Goal: Complete application form

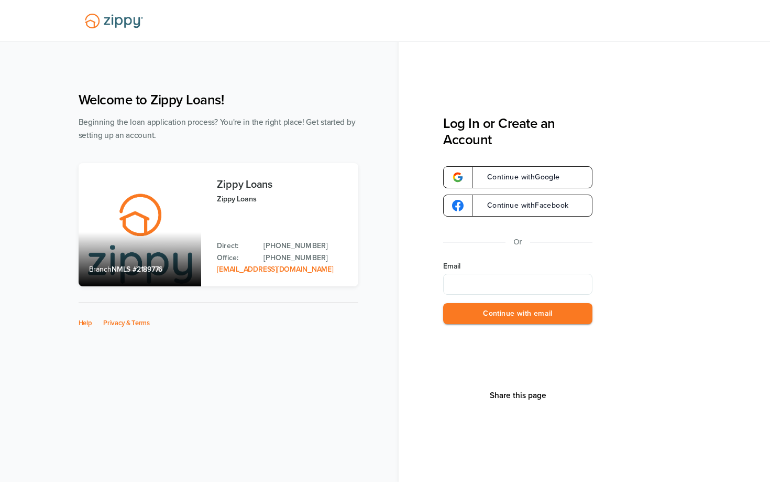
click at [466, 277] on input "Email" at bounding box center [517, 284] width 149 height 21
type input "**********"
click at [499, 309] on button "Continue with email" at bounding box center [517, 313] width 149 height 21
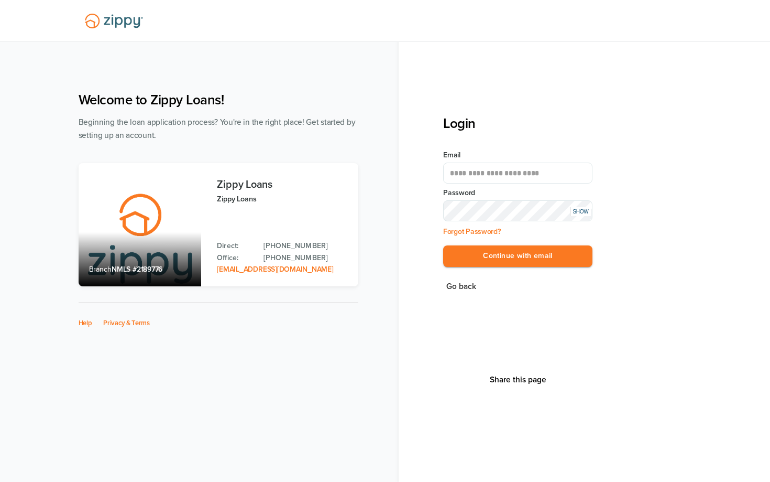
click at [580, 208] on div "SHOW" at bounding box center [580, 211] width 21 height 9
click at [443, 245] on button "Continue with email" at bounding box center [517, 255] width 149 height 21
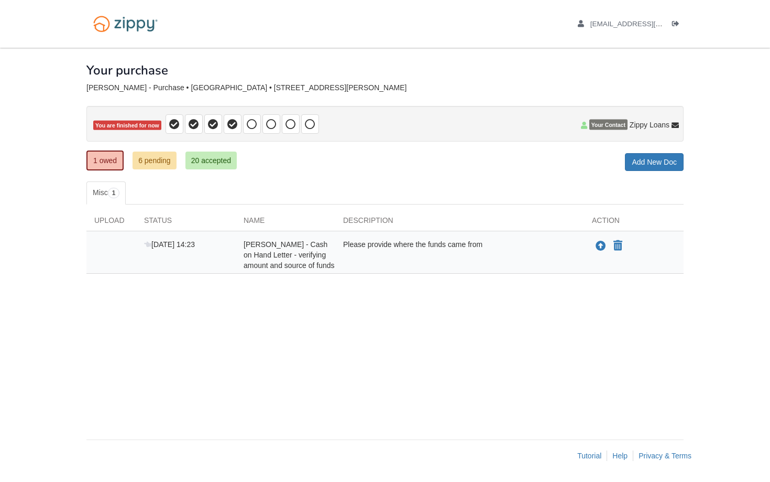
click at [605, 125] on span "Your Contact" at bounding box center [608, 124] width 38 height 10
click at [583, 125] on icon at bounding box center [584, 125] width 6 height 7
click at [252, 128] on icon at bounding box center [252, 124] width 10 height 10
click at [177, 128] on icon at bounding box center [174, 124] width 10 height 10
click at [194, 125] on icon at bounding box center [194, 124] width 10 height 10
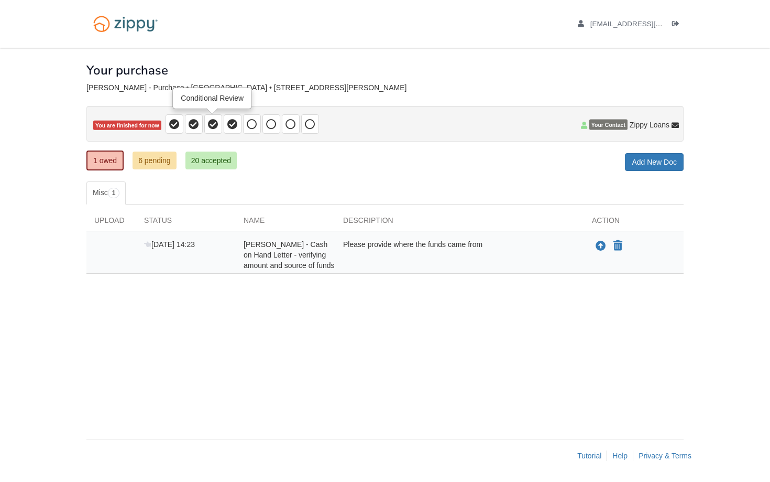
click at [212, 125] on icon at bounding box center [213, 124] width 10 height 10
click at [225, 125] on span at bounding box center [233, 123] width 18 height 19
click at [248, 123] on icon at bounding box center [252, 124] width 10 height 10
